Goal: Transaction & Acquisition: Purchase product/service

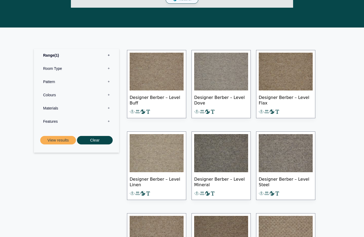
scroll to position [236, 0]
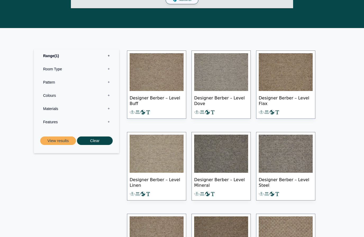
click at [161, 78] on img at bounding box center [156, 72] width 54 height 38
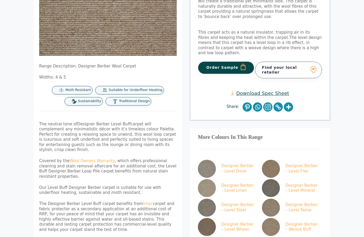
scroll to position [113, 0]
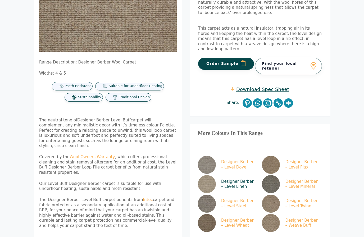
click at [212, 179] on img at bounding box center [207, 184] width 18 height 18
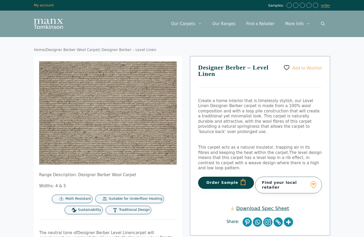
click at [214, 178] on button "Order Sample" at bounding box center [226, 182] width 56 height 12
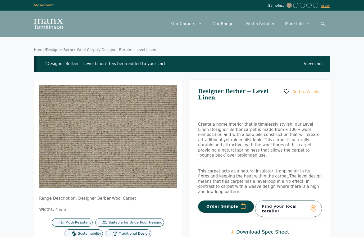
click at [215, 202] on button "Order Sample" at bounding box center [226, 206] width 56 height 12
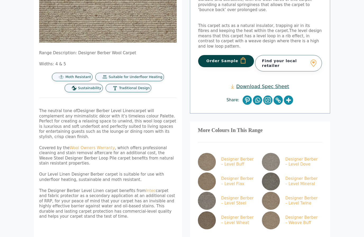
scroll to position [151, 0]
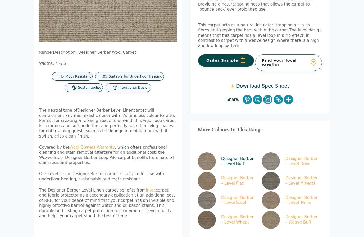
click at [206, 153] on img at bounding box center [207, 161] width 18 height 18
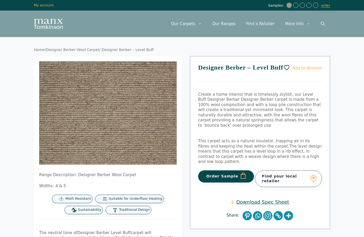
click at [212, 174] on button "Order Sample" at bounding box center [226, 176] width 56 height 12
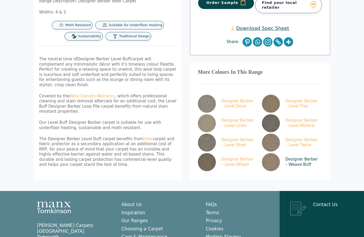
scroll to position [197, 0]
click at [269, 158] on img at bounding box center [271, 162] width 18 height 18
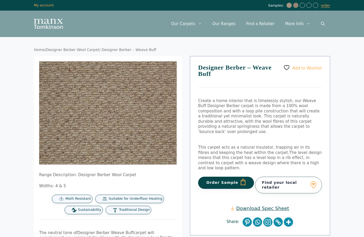
click at [209, 176] on button "Order Sample" at bounding box center [226, 182] width 56 height 12
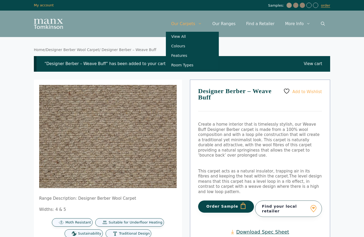
click at [194, 24] on link "Our Carpets" at bounding box center [186, 24] width 41 height 16
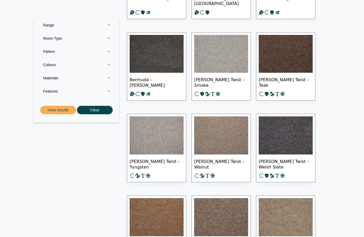
scroll to position [1470, 0]
click at [108, 25] on label "Range 0" at bounding box center [76, 24] width 77 height 13
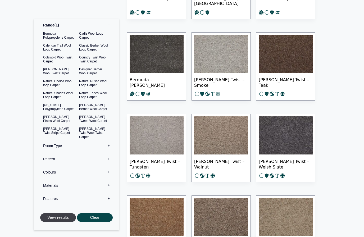
click at [58, 219] on button "View results" at bounding box center [58, 217] width 36 height 9
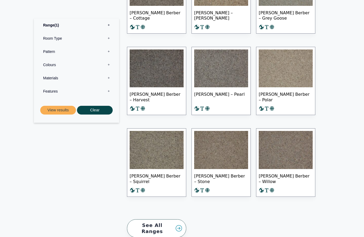
scroll to position [372, 0]
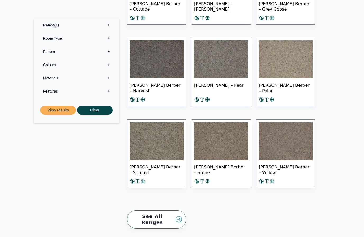
click at [109, 25] on label "Range 1" at bounding box center [76, 24] width 77 height 13
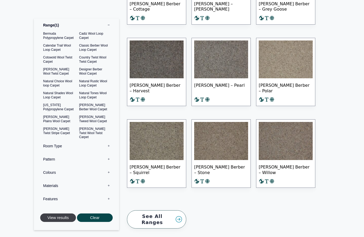
click at [55, 215] on button "View results" at bounding box center [58, 217] width 36 height 9
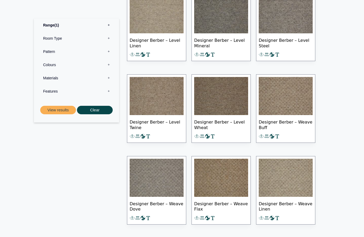
scroll to position [377, 0]
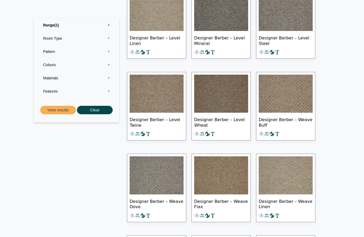
click at [280, 180] on img at bounding box center [285, 175] width 54 height 38
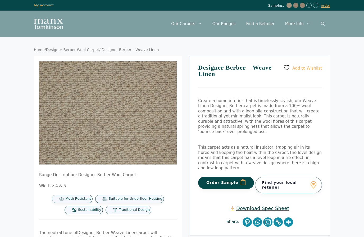
click at [216, 177] on button "Order Sample" at bounding box center [226, 182] width 56 height 12
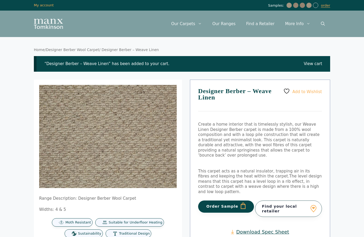
click at [311, 65] on link "View cart" at bounding box center [312, 63] width 18 height 5
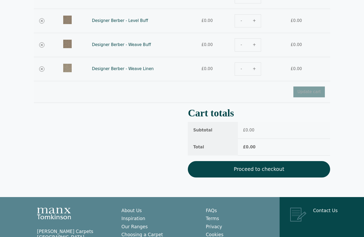
scroll to position [109, 0]
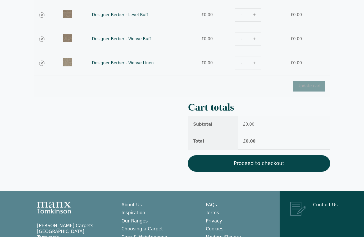
click at [219, 163] on link "Proceed to checkout" at bounding box center [259, 163] width 142 height 16
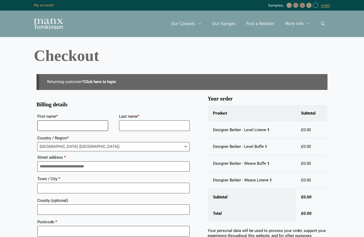
click at [79, 124] on input "First name *" at bounding box center [72, 125] width 71 height 11
type input "***"
type input "********"
click at [58, 146] on span "United Kingdom (UK)" at bounding box center [114, 146] width 152 height 9
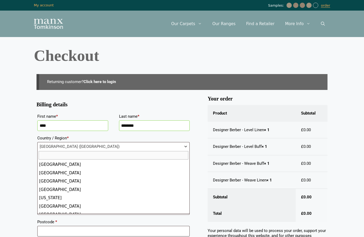
scroll to position [1892, 0]
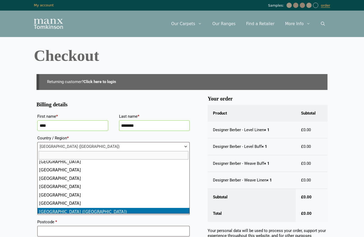
click at [58, 146] on span "United Kingdom (UK)" at bounding box center [114, 146] width 152 height 9
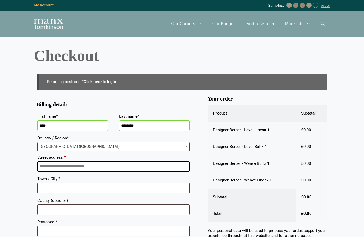
click at [60, 166] on input "Street address *" at bounding box center [113, 166] width 152 height 11
type input "**********"
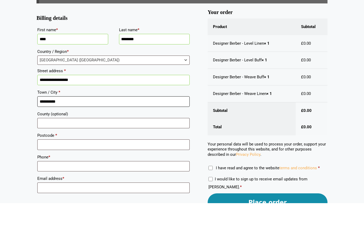
type input "*********"
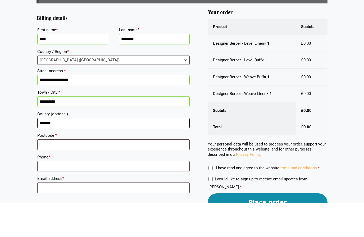
type input "******"
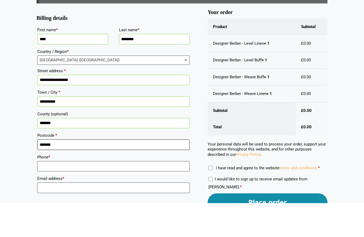
type input "*******"
click at [52, 195] on input "Phone *" at bounding box center [113, 200] width 152 height 11
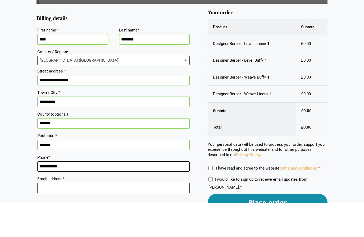
scroll to position [54, 0]
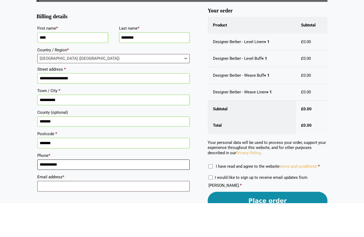
type input "**********"
click at [50, 215] on input "Email address *" at bounding box center [113, 220] width 152 height 11
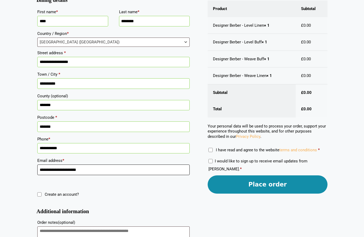
scroll to position [100, 0]
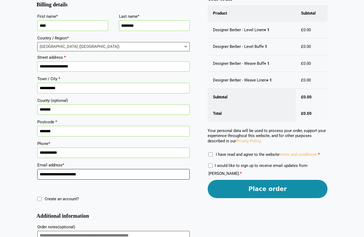
type input "**********"
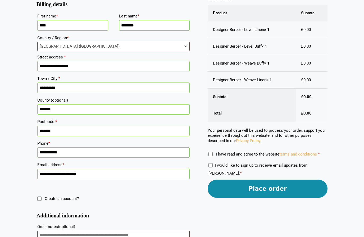
click at [242, 187] on button "Place order" at bounding box center [267, 189] width 120 height 18
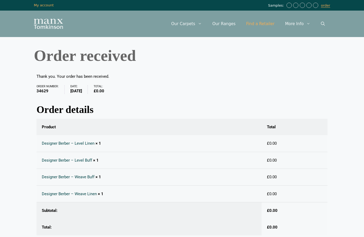
click at [260, 25] on link "Find a Retailer" at bounding box center [259, 24] width 39 height 16
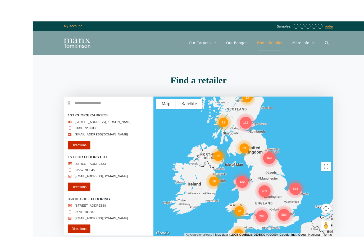
scroll to position [35, 0]
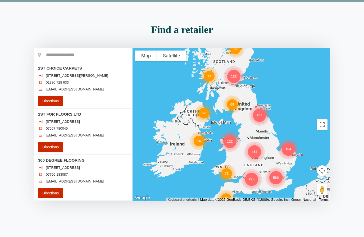
click at [69, 49] on input "text" at bounding box center [83, 54] width 98 height 13
type input "*"
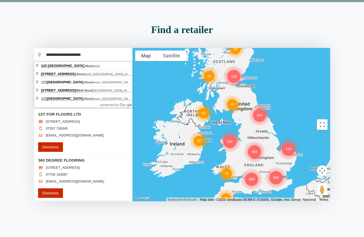
type input "**********"
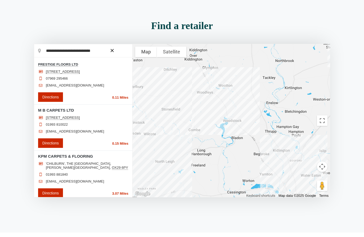
scroll to position [0, 0]
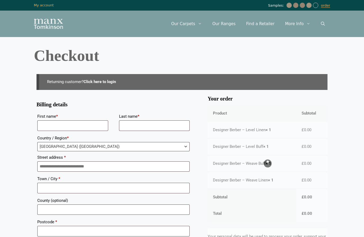
scroll to position [100, 0]
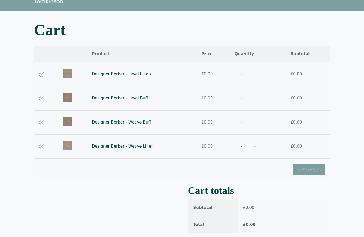
scroll to position [3, 0]
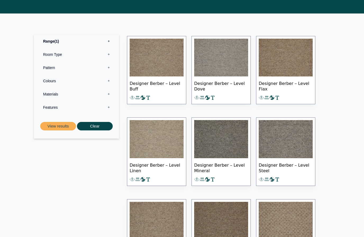
scroll to position [240, 0]
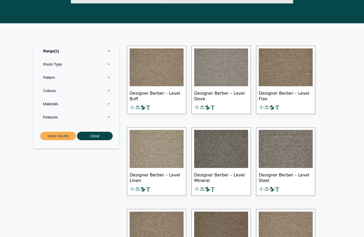
drag, startPoint x: 319, startPoint y: 3, endPoint x: 0, endPoint y: -241, distance: 401.1
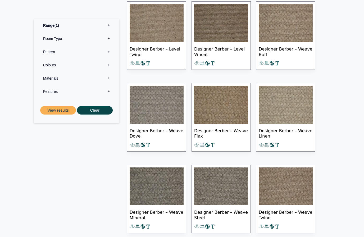
scroll to position [458, 0]
